Goal: Go to known website: Access a specific website the user already knows

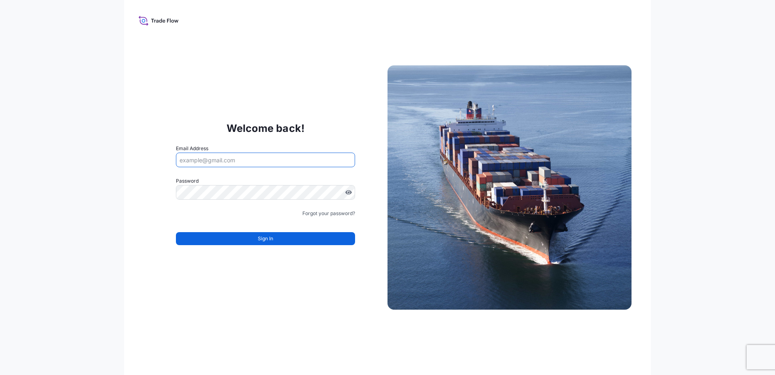
click at [206, 157] on input "Email Address" at bounding box center [265, 159] width 179 height 15
click at [259, 159] on input "sharon.kozik@bdpint.com" at bounding box center [265, 159] width 179 height 15
drag, startPoint x: 259, startPoint y: 159, endPoint x: 104, endPoint y: 169, distance: 155.2
click at [104, 169] on div "Welcome back! Email Address sharon.kozik@bdpint.com Password Password is requir…" at bounding box center [387, 187] width 775 height 375
type input "[PERSON_NAME][EMAIL_ADDRESS][PERSON_NAME][DOMAIN_NAME]"
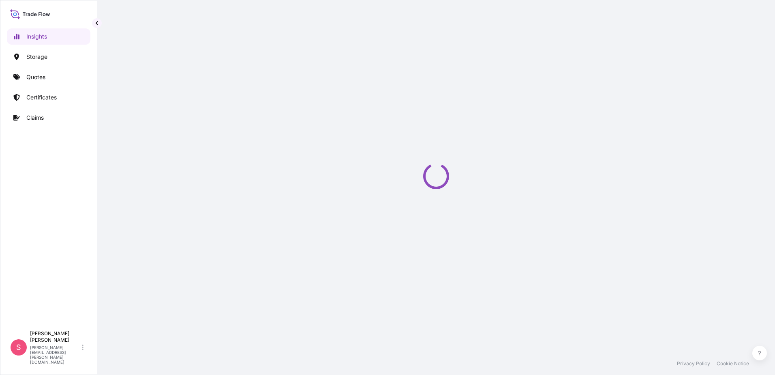
select select "2025"
